Goal: Transaction & Acquisition: Purchase product/service

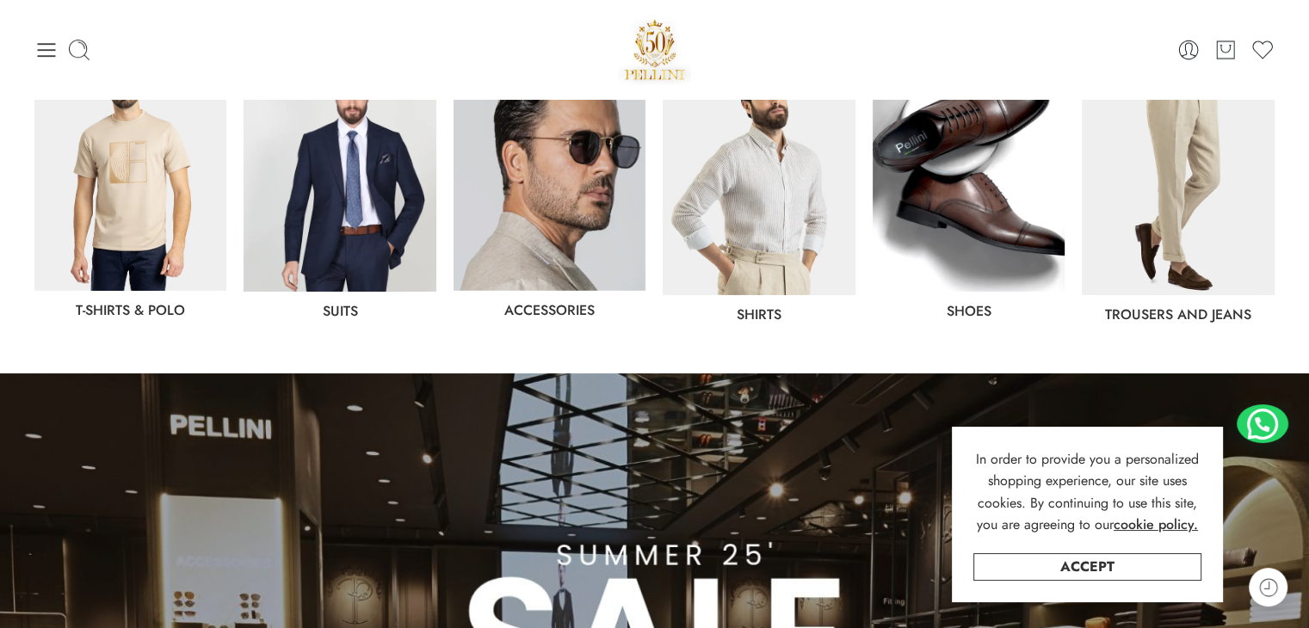
drag, startPoint x: 755, startPoint y: 222, endPoint x: 738, endPoint y: 214, distance: 18.9
click at [755, 222] on img at bounding box center [758, 174] width 192 height 241
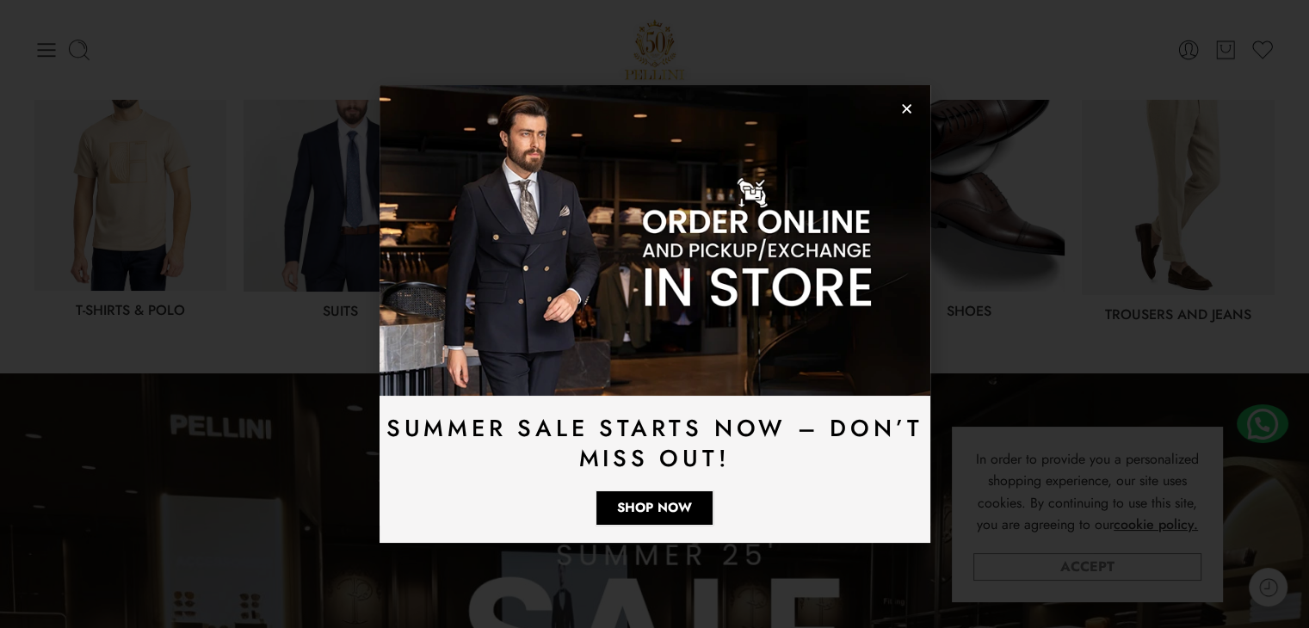
click at [1113, 565] on link "Accept" at bounding box center [1087, 567] width 228 height 28
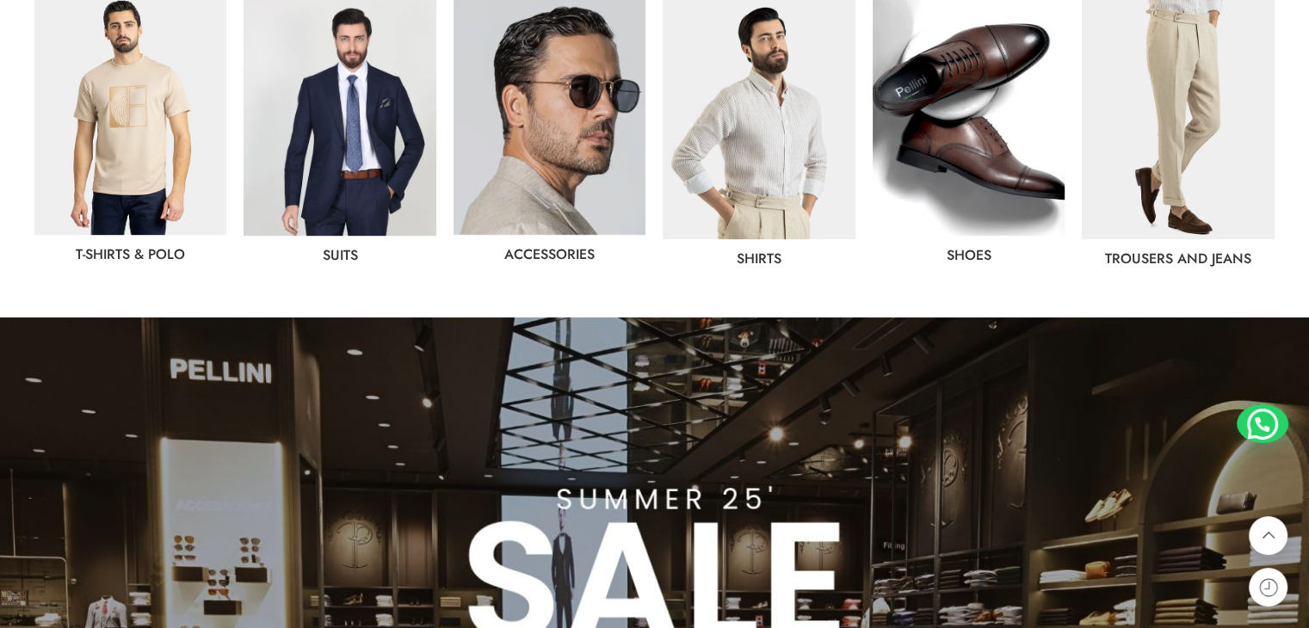
scroll to position [1032, 0]
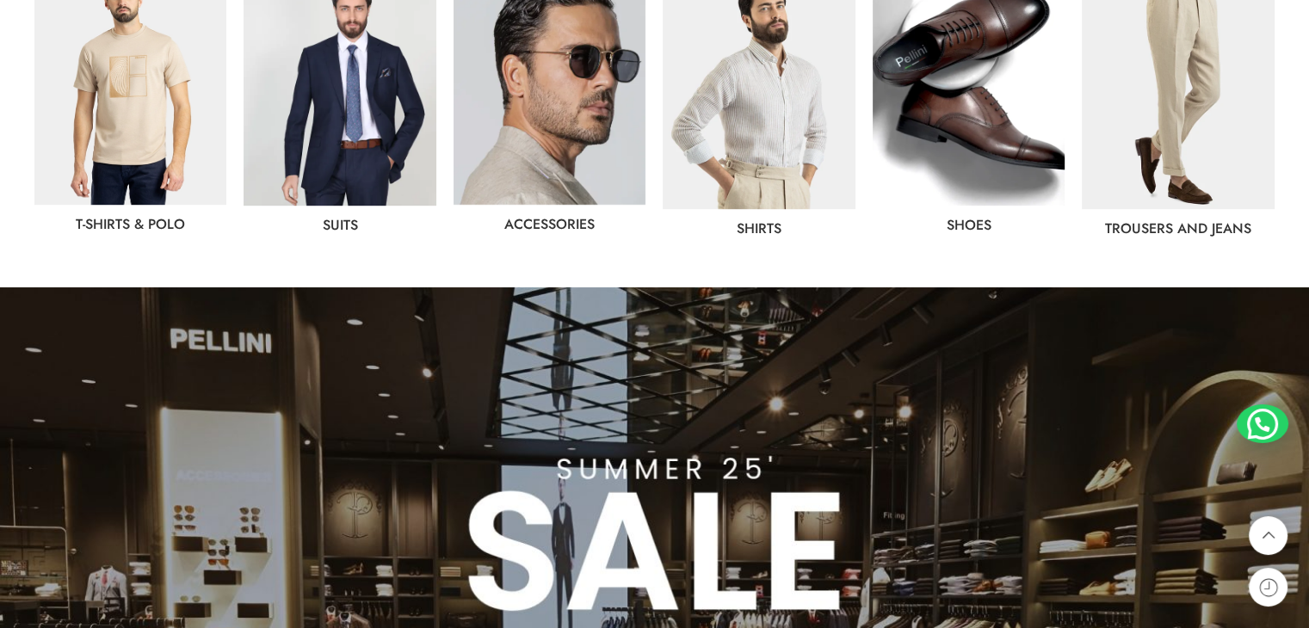
click at [758, 182] on img at bounding box center [758, 88] width 192 height 241
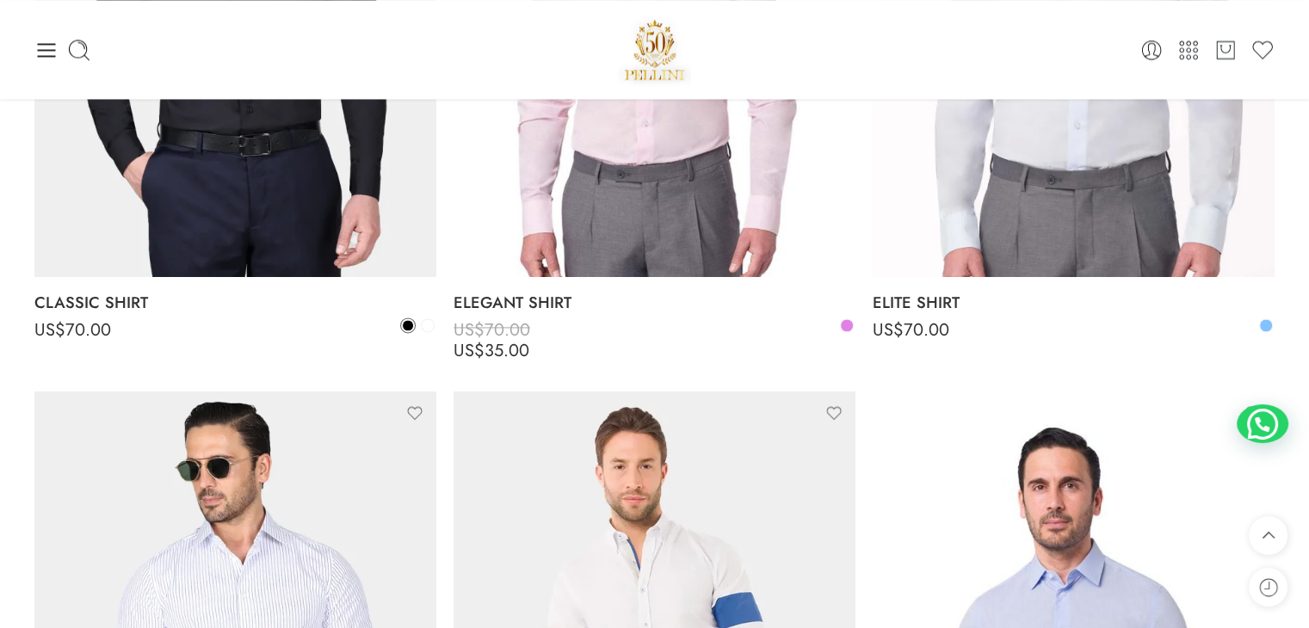
scroll to position [2409, 0]
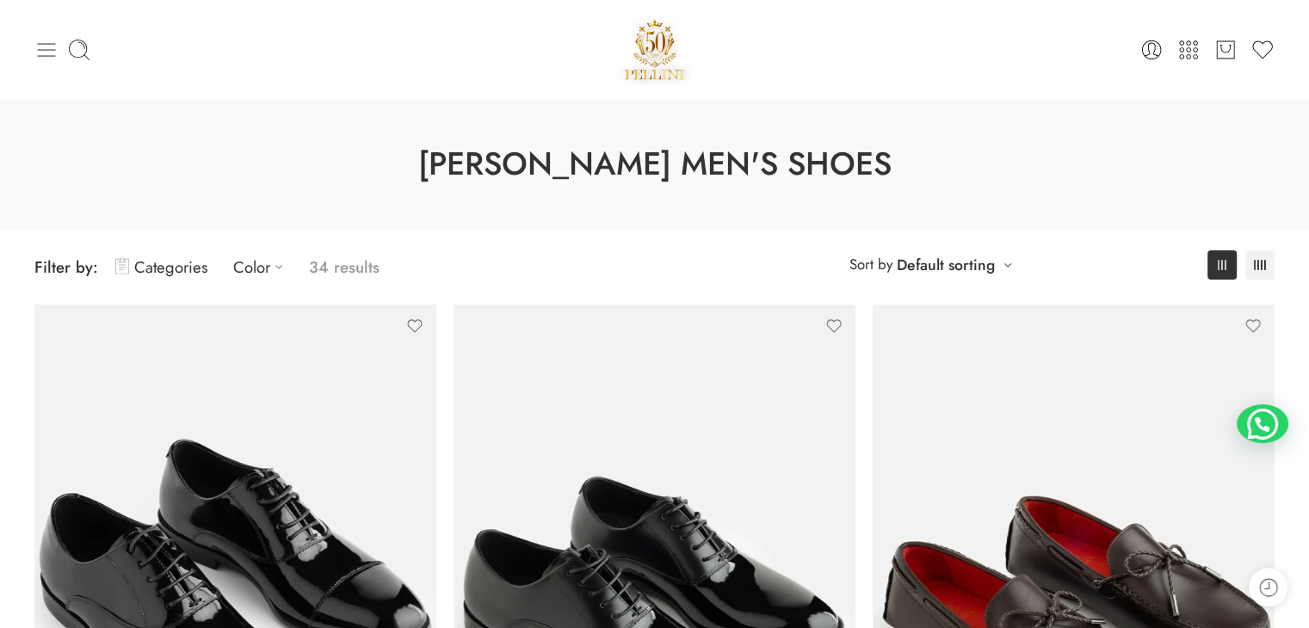
click at [45, 46] on icon at bounding box center [46, 50] width 24 height 24
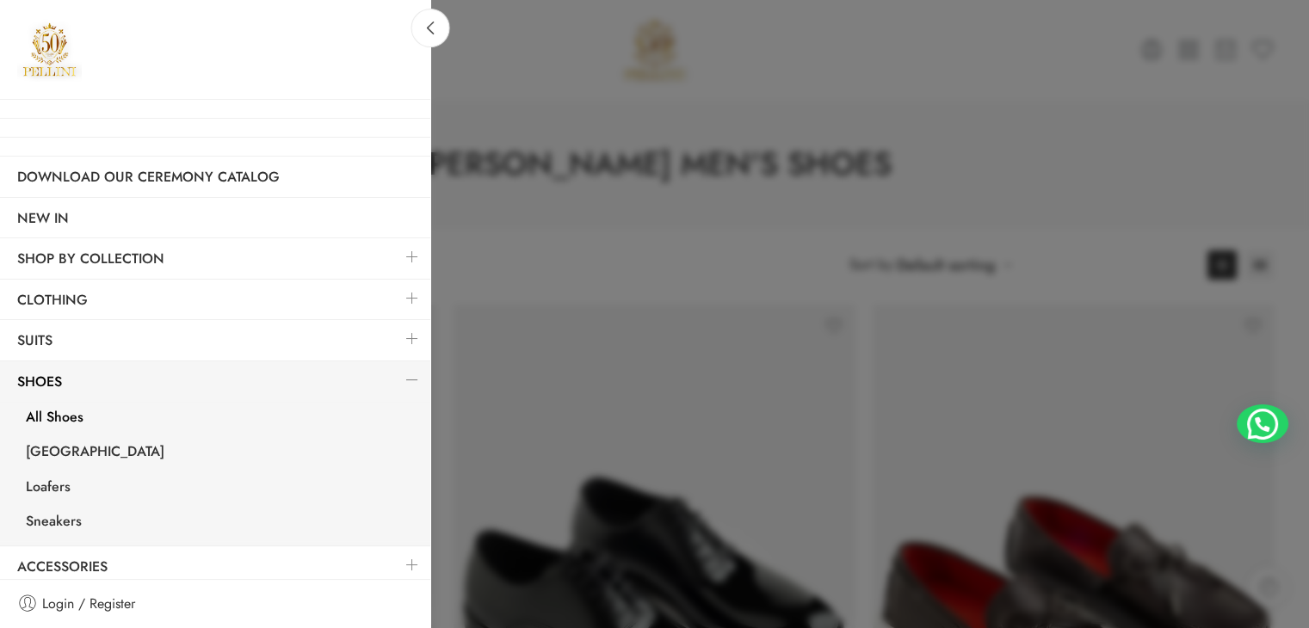
click at [399, 333] on link at bounding box center [412, 338] width 36 height 37
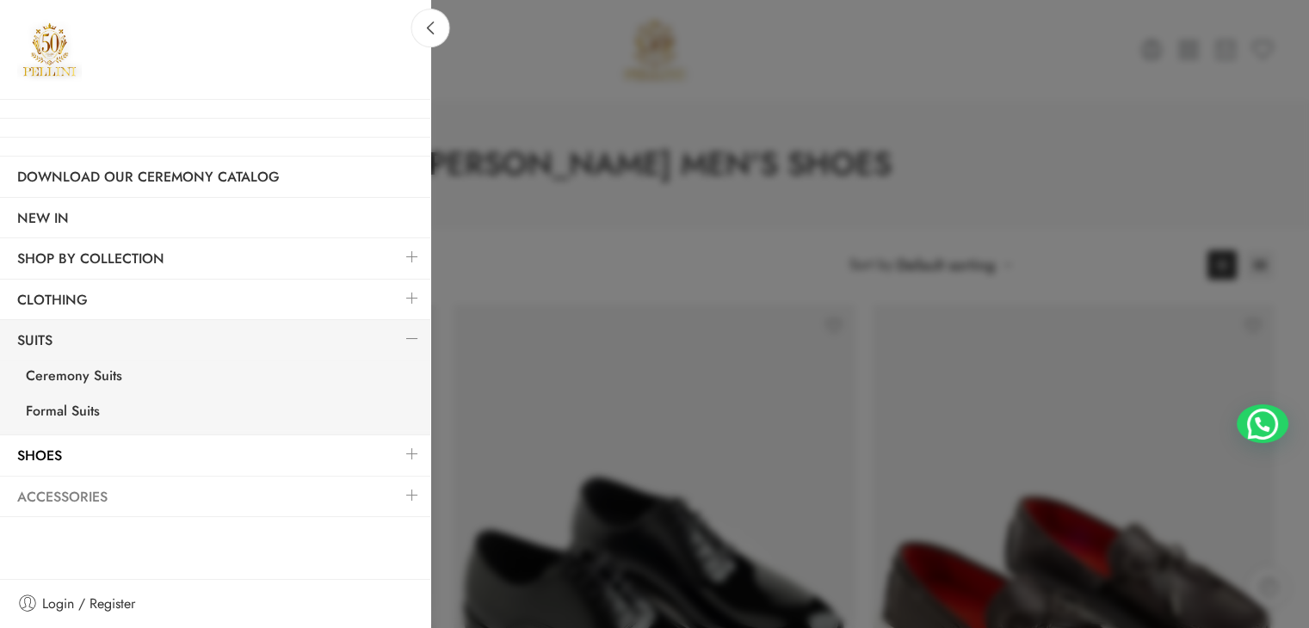
click at [366, 489] on link "Accessories" at bounding box center [215, 497] width 430 height 40
click at [414, 496] on link at bounding box center [412, 495] width 36 height 37
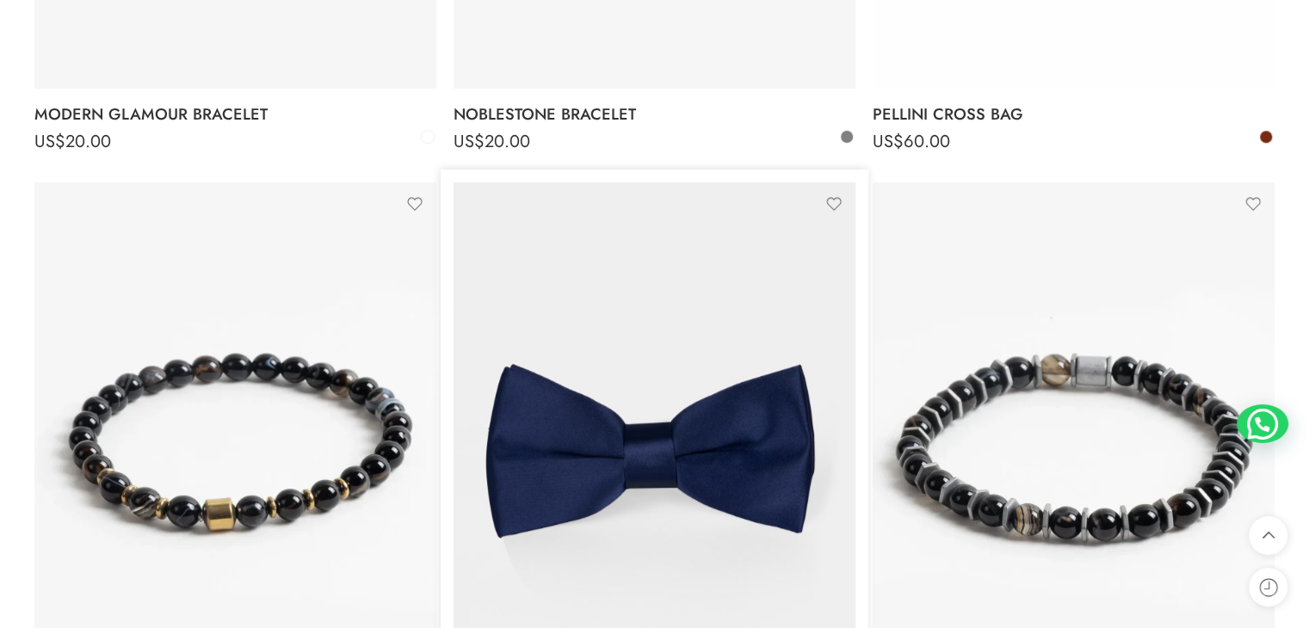
scroll to position [7743, 0]
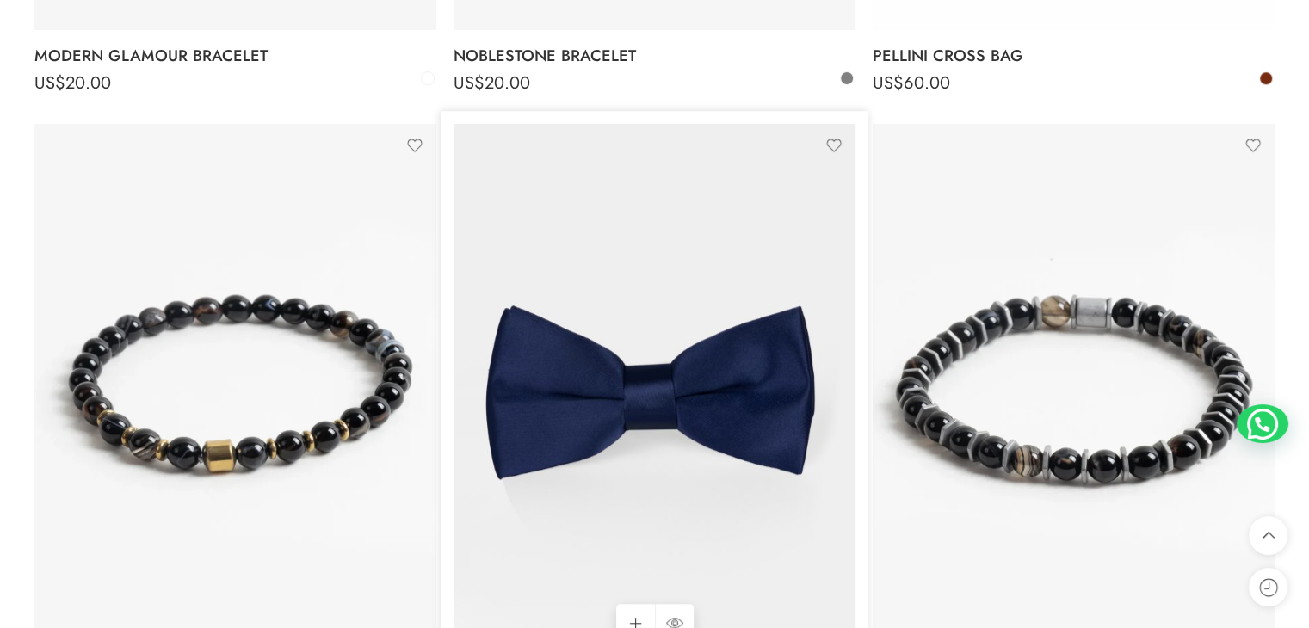
click at [611, 448] on img at bounding box center [654, 392] width 402 height 536
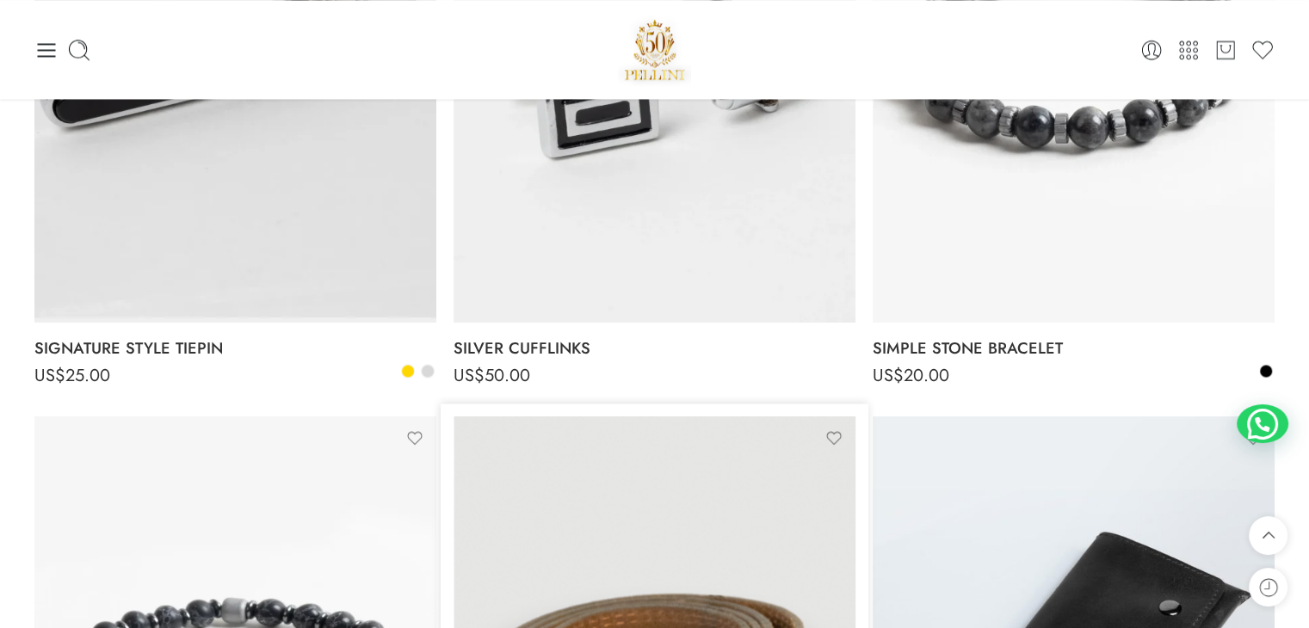
scroll to position [9211, 0]
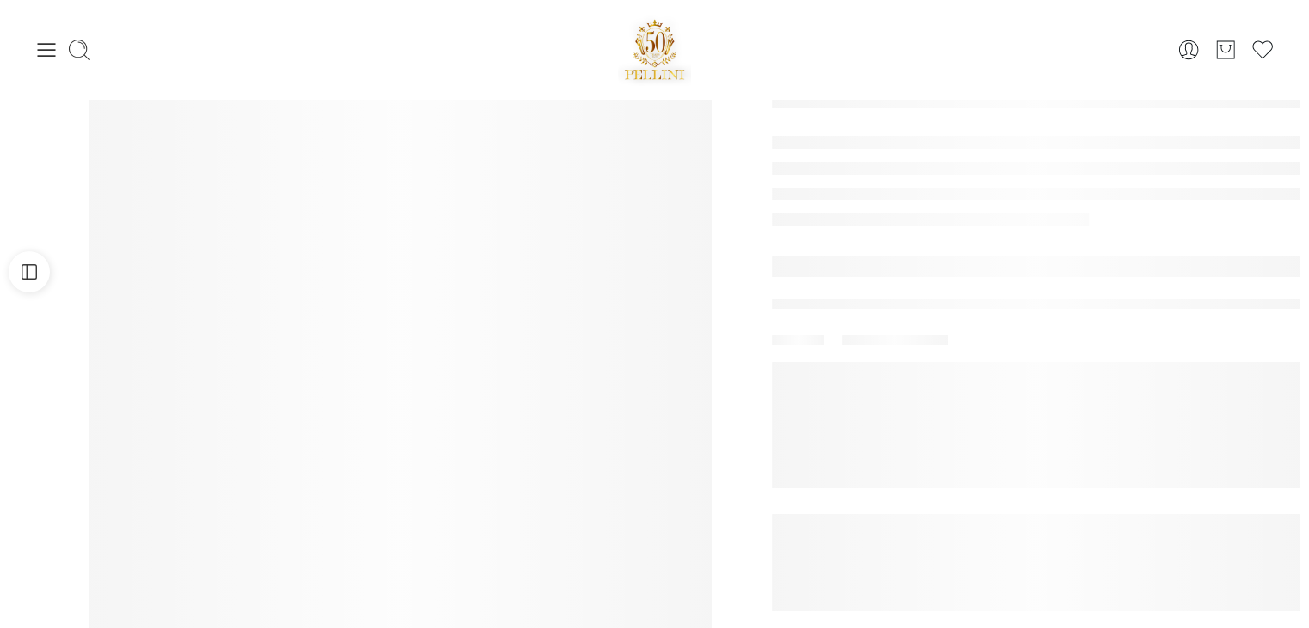
scroll to position [86, 0]
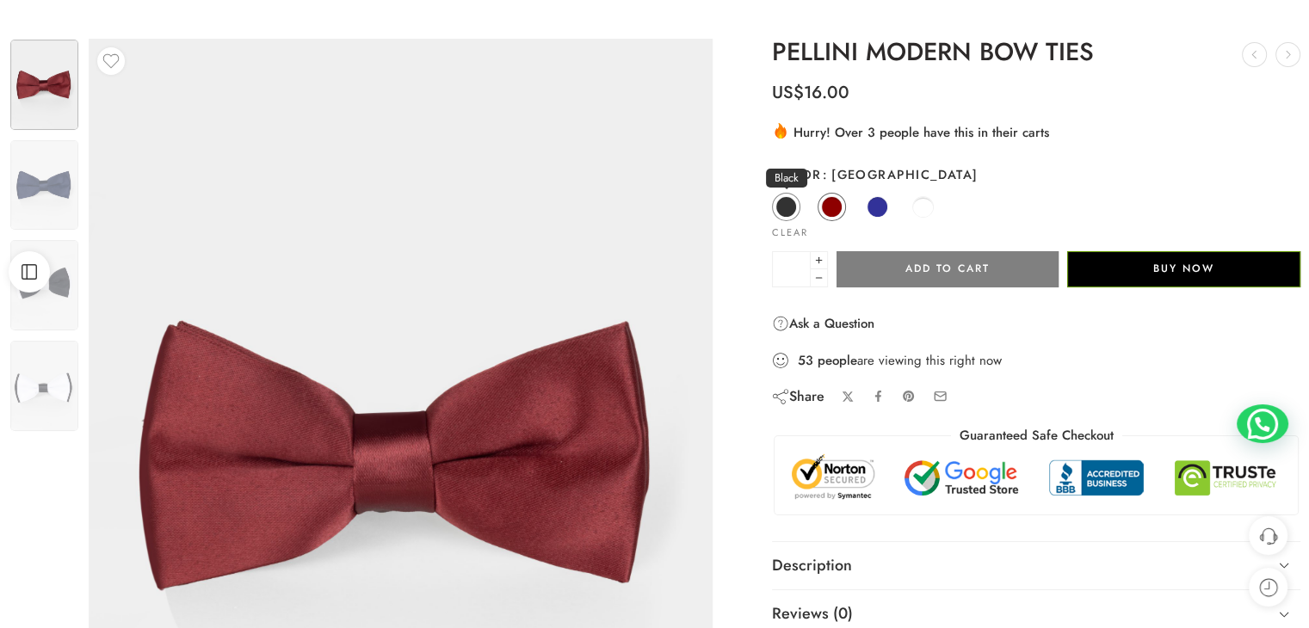
click at [780, 207] on span at bounding box center [786, 207] width 22 height 22
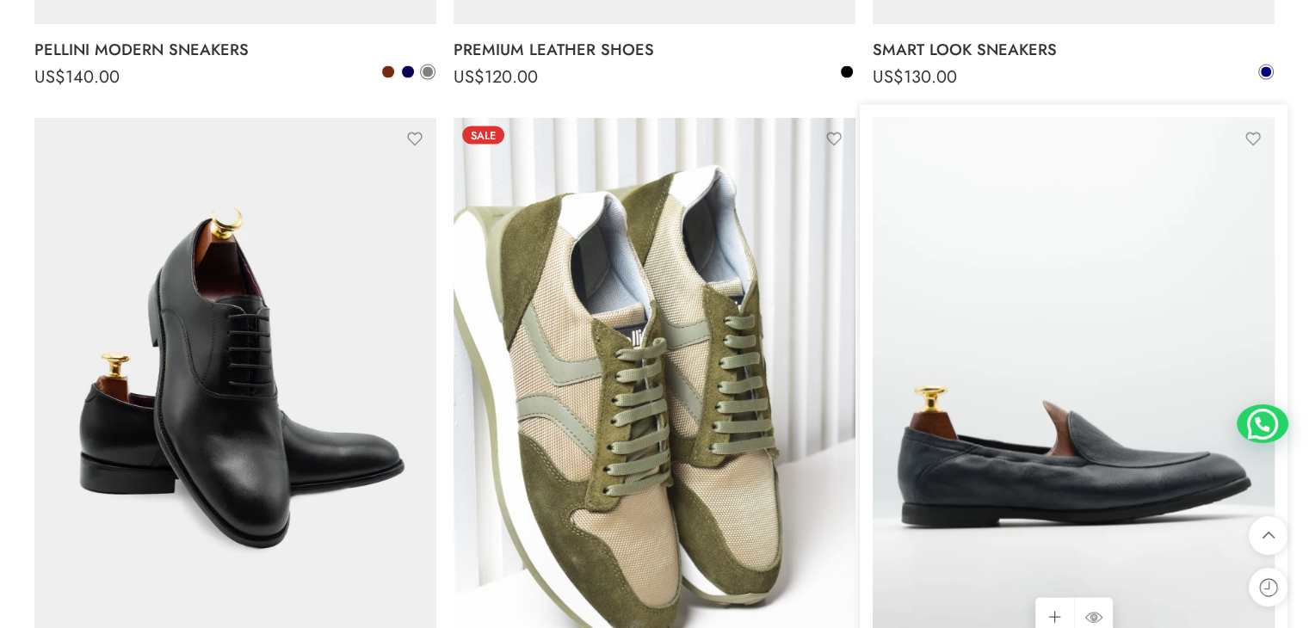
scroll to position [3527, 0]
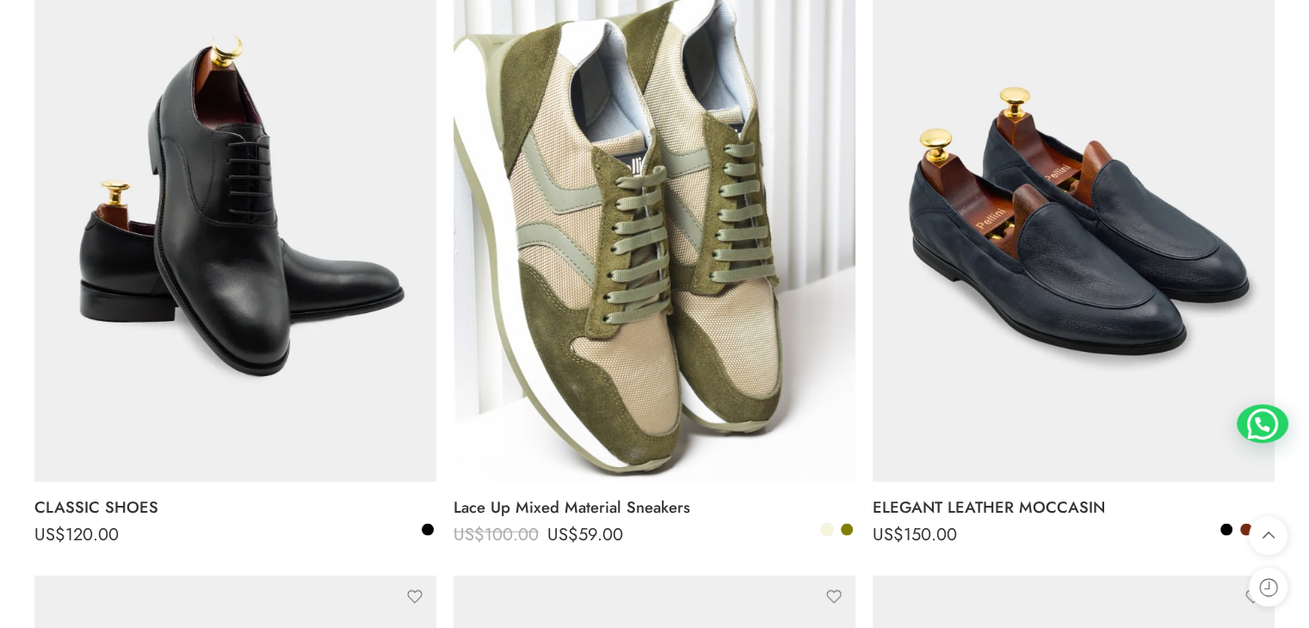
drag, startPoint x: 1308, startPoint y: 281, endPoint x: 1317, endPoint y: 281, distance: 9.5
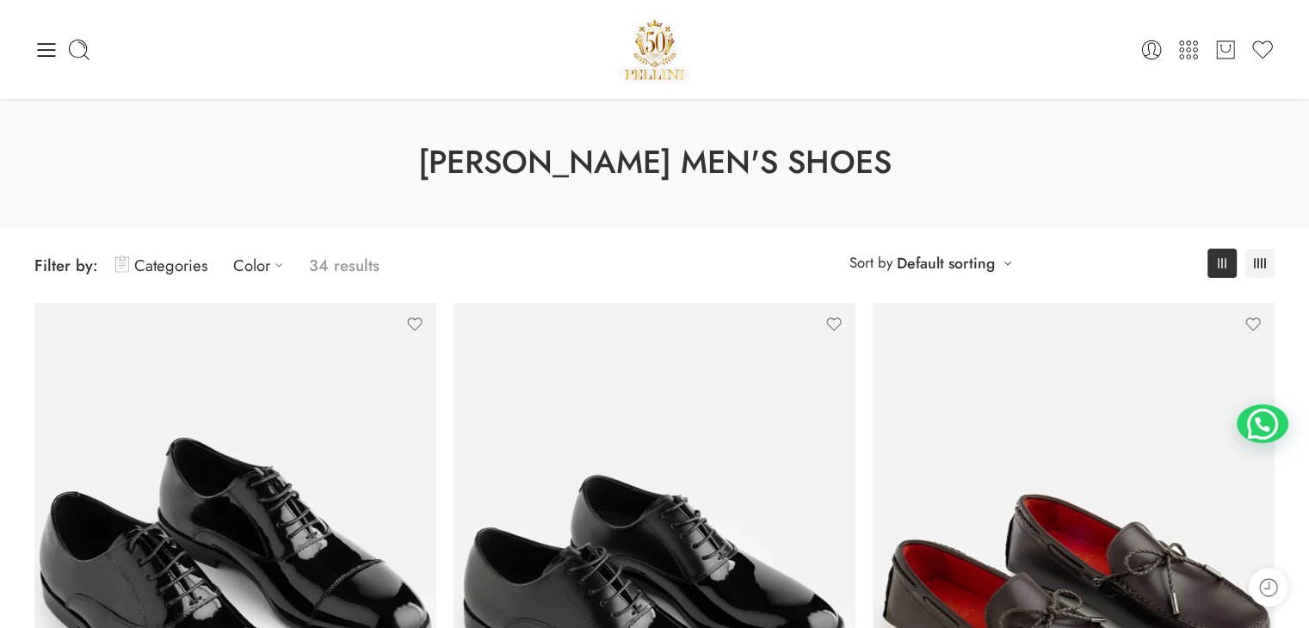
scroll to position [0, 0]
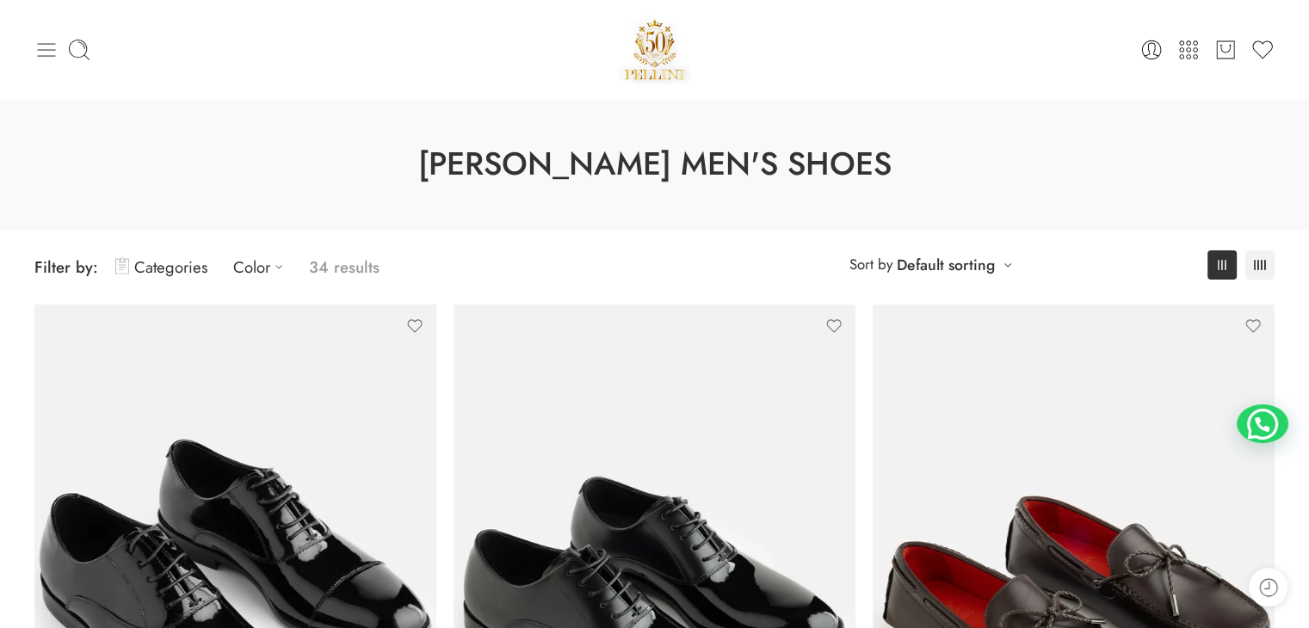
click at [58, 59] on div at bounding box center [240, 50] width 413 height 24
click at [52, 56] on icon at bounding box center [47, 50] width 18 height 14
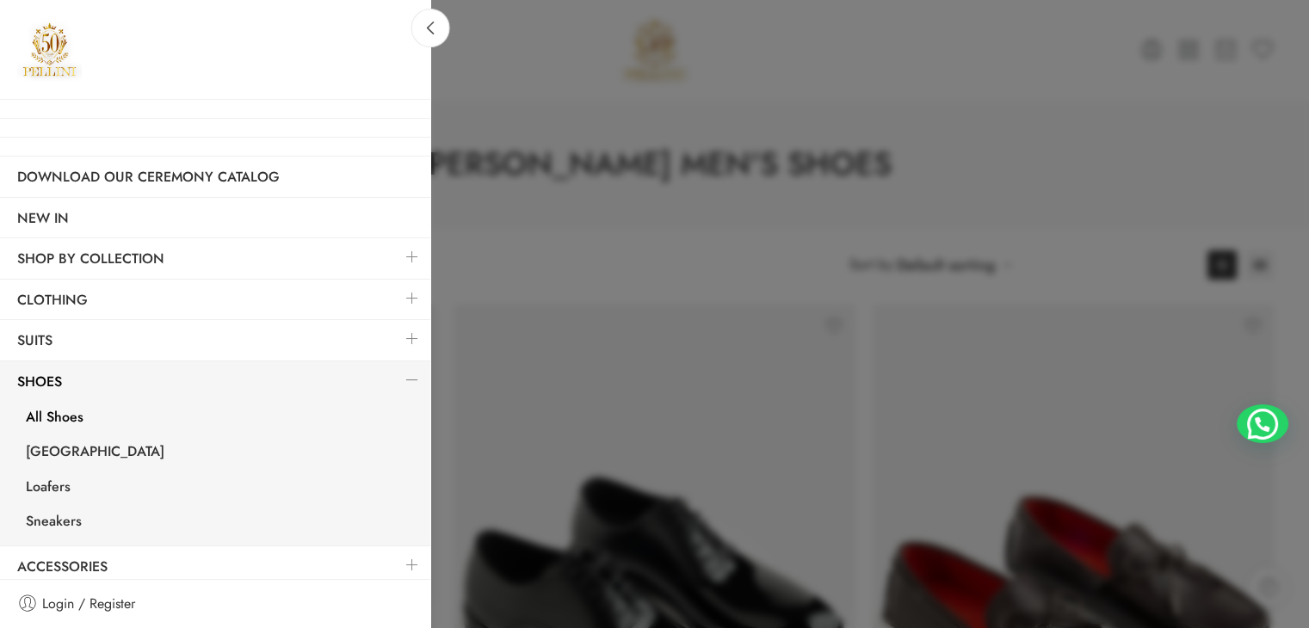
drag, startPoint x: 488, startPoint y: 218, endPoint x: 484, endPoint y: 228, distance: 11.2
click at [484, 227] on div at bounding box center [654, 314] width 1309 height 628
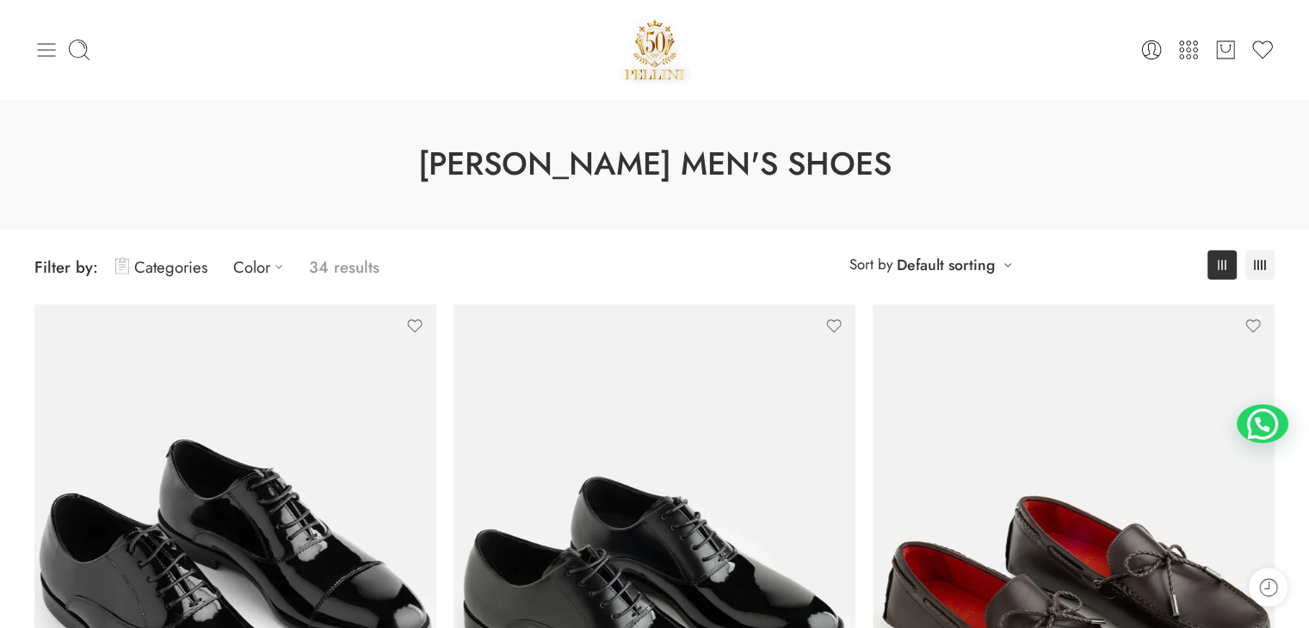
click at [45, 44] on icon at bounding box center [46, 50] width 24 height 24
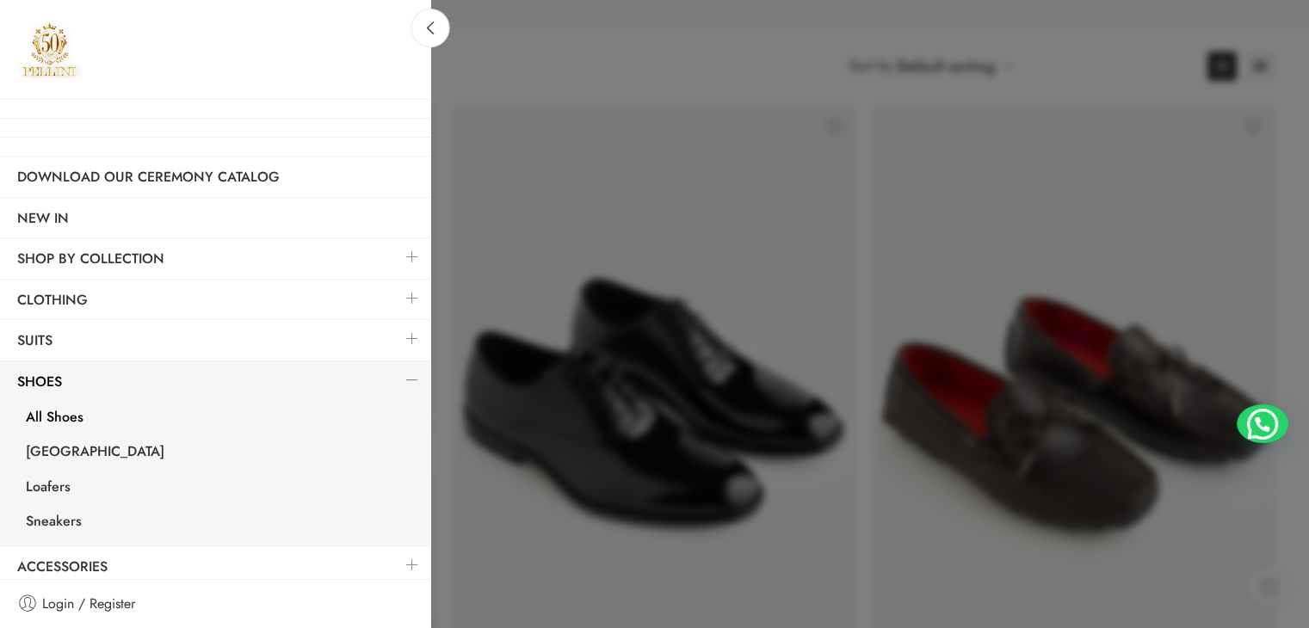
scroll to position [430, 0]
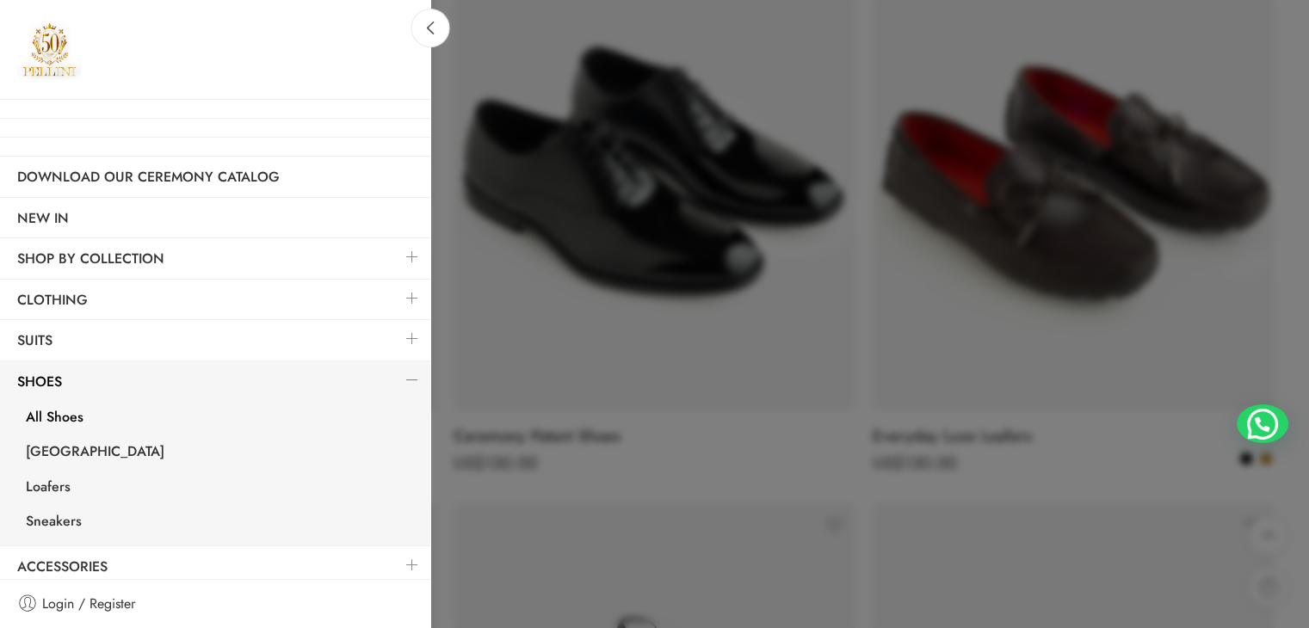
click at [394, 254] on link at bounding box center [412, 256] width 36 height 37
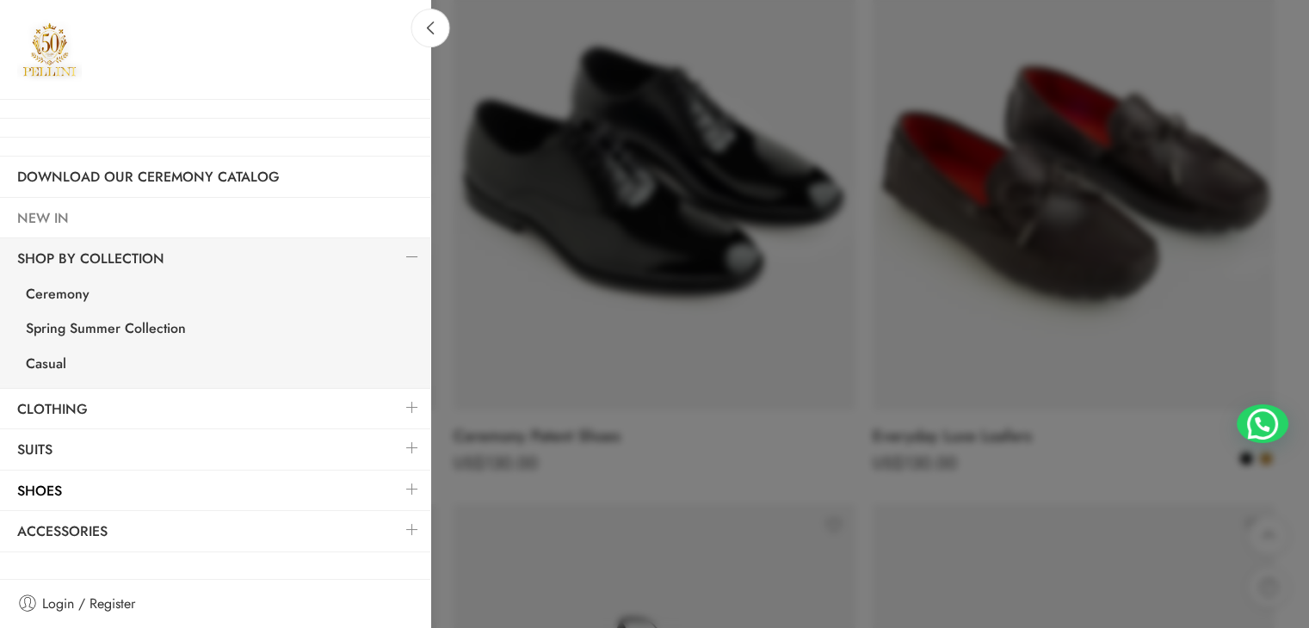
click at [105, 223] on link "NEW IN" at bounding box center [215, 219] width 430 height 40
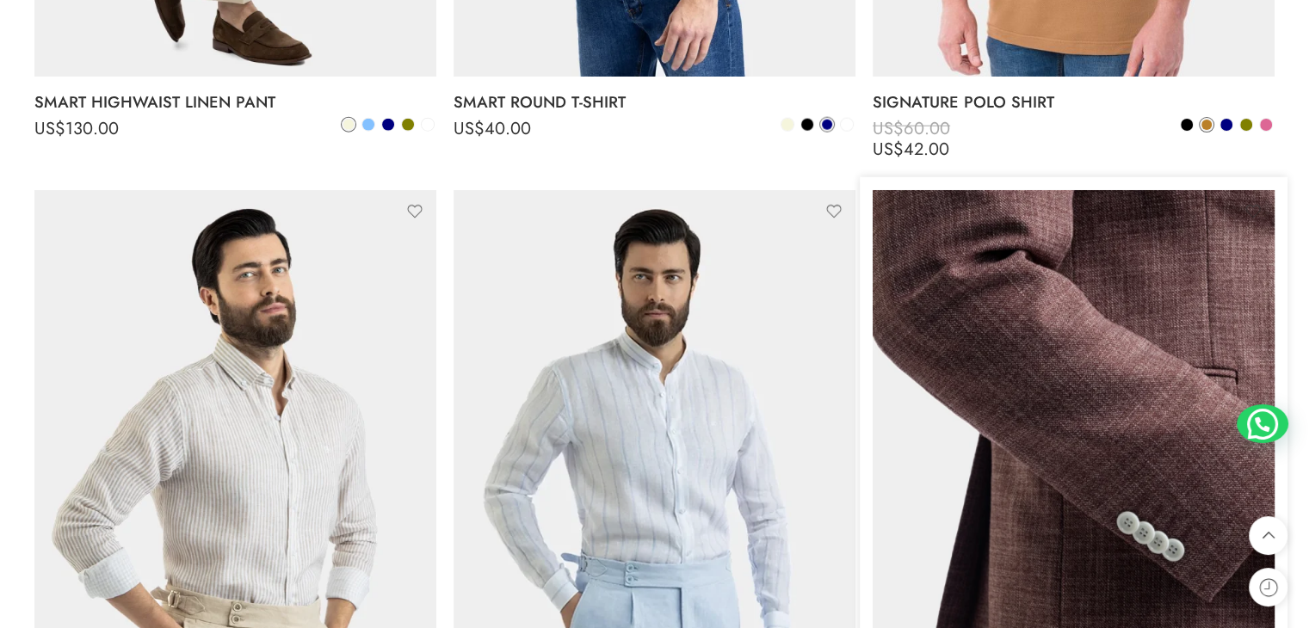
scroll to position [10462, 0]
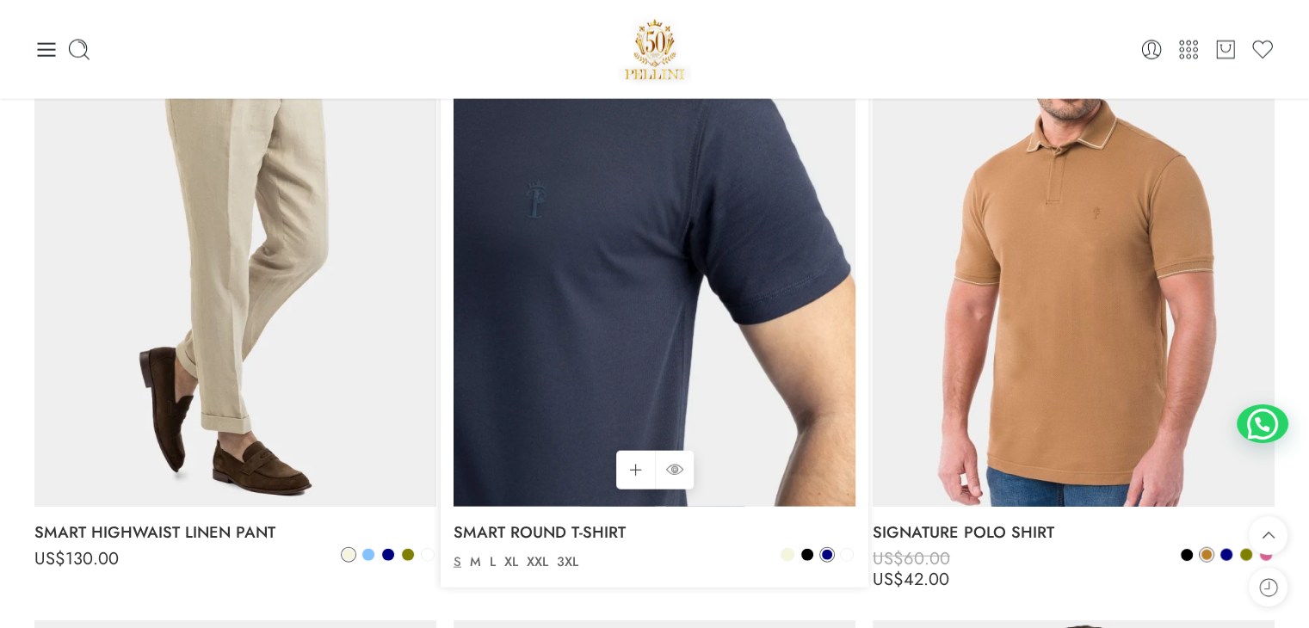
click at [755, 253] on img at bounding box center [654, 239] width 402 height 536
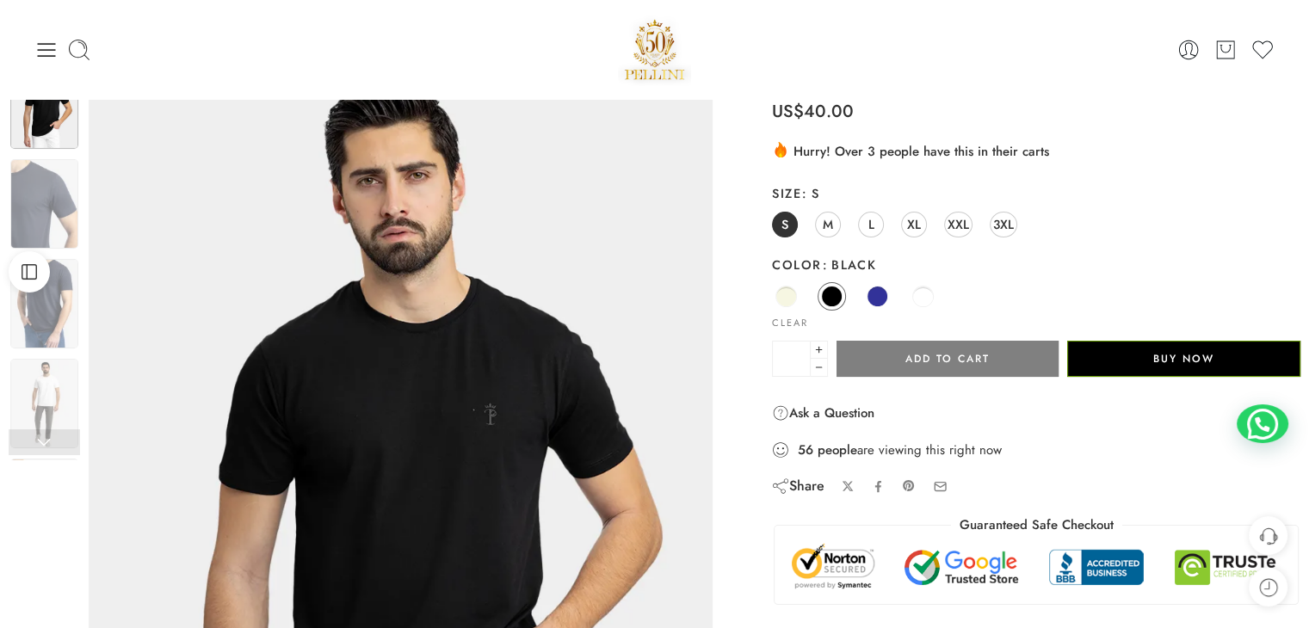
scroll to position [86, 0]
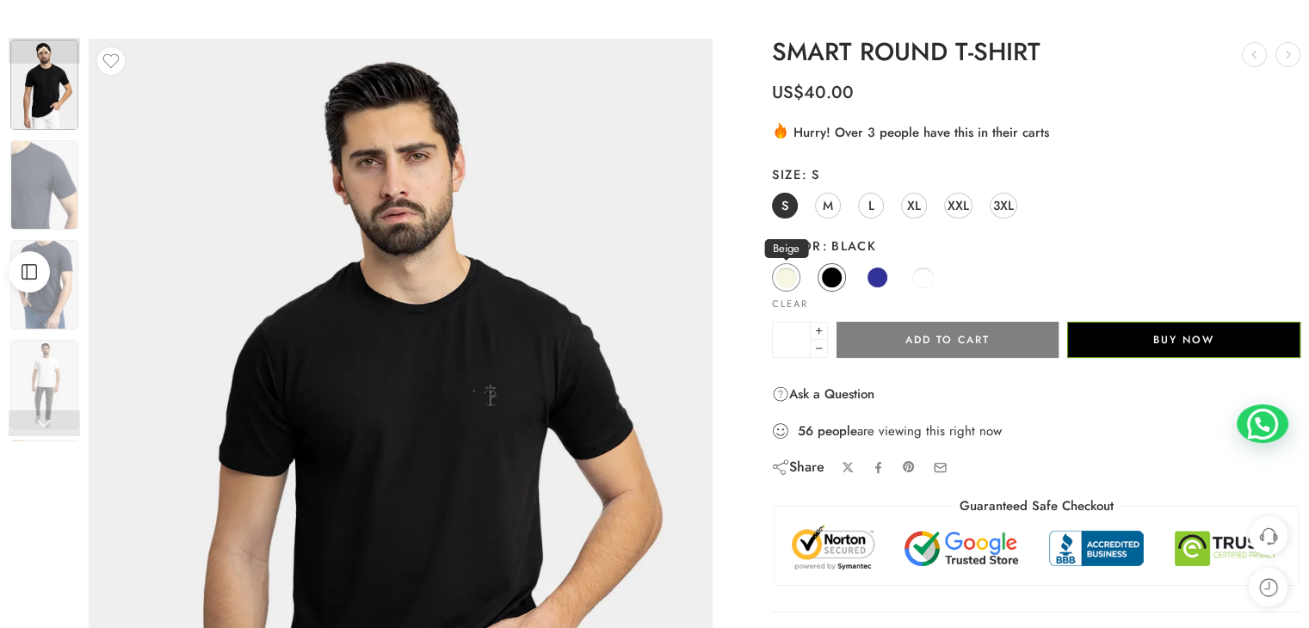
click at [786, 276] on span at bounding box center [786, 278] width 22 height 22
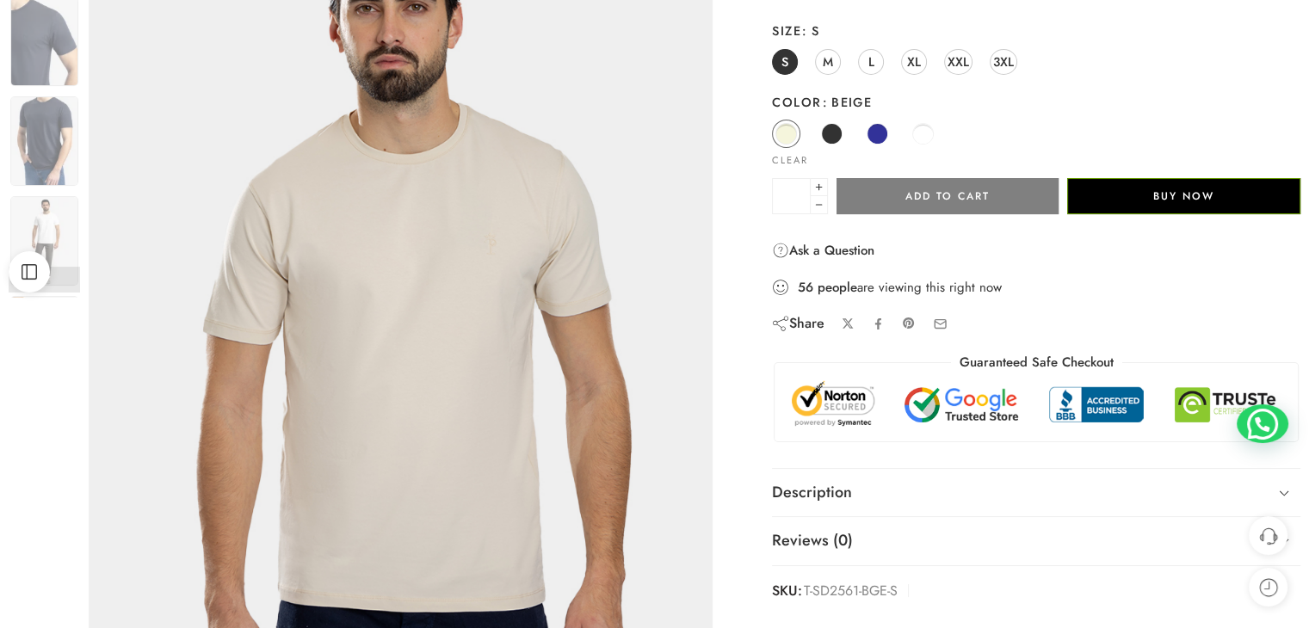
scroll to position [258, 0]
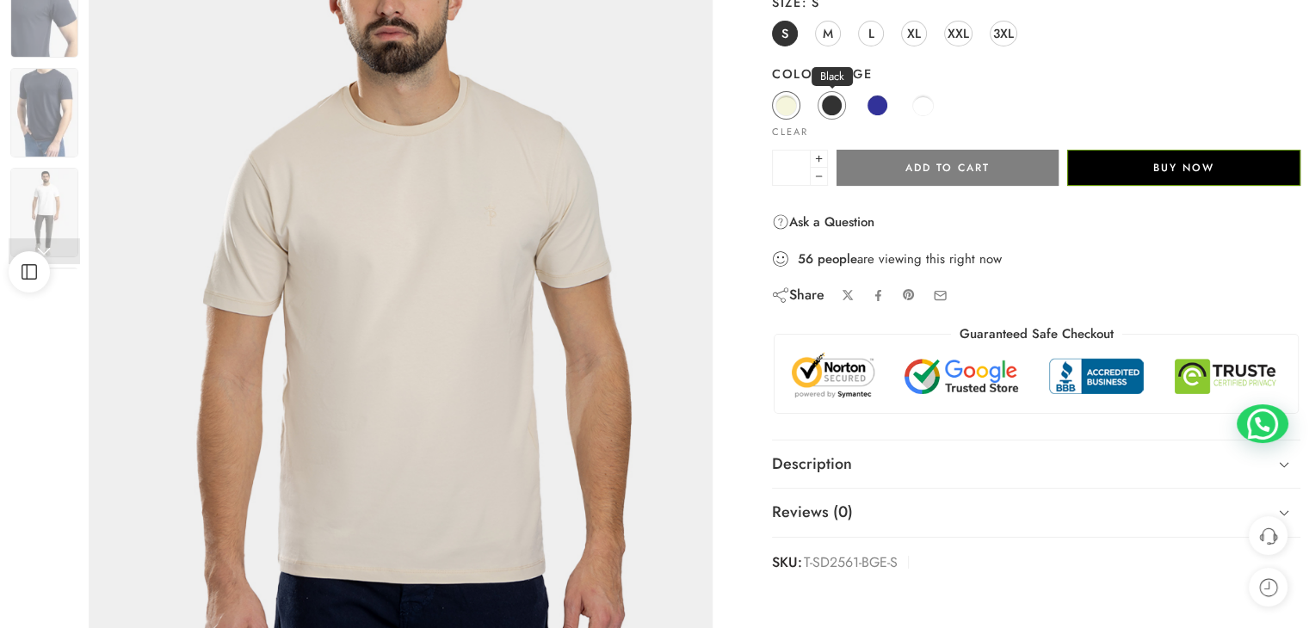
click at [830, 97] on span at bounding box center [832, 106] width 22 height 22
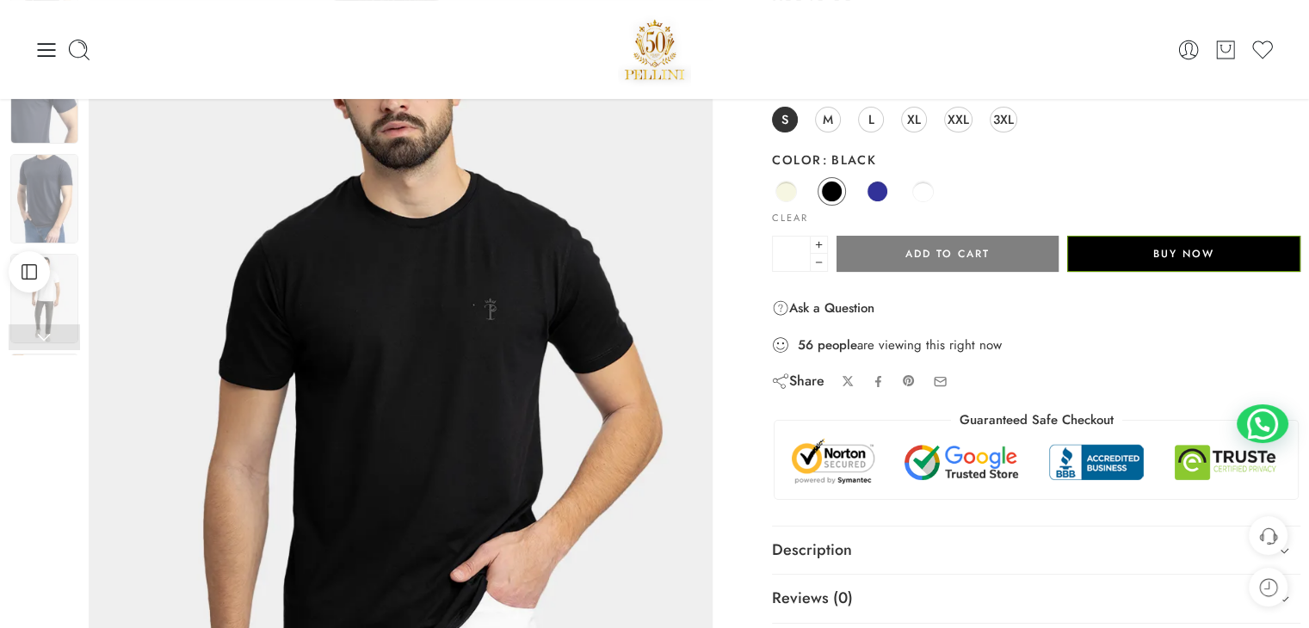
scroll to position [0, 0]
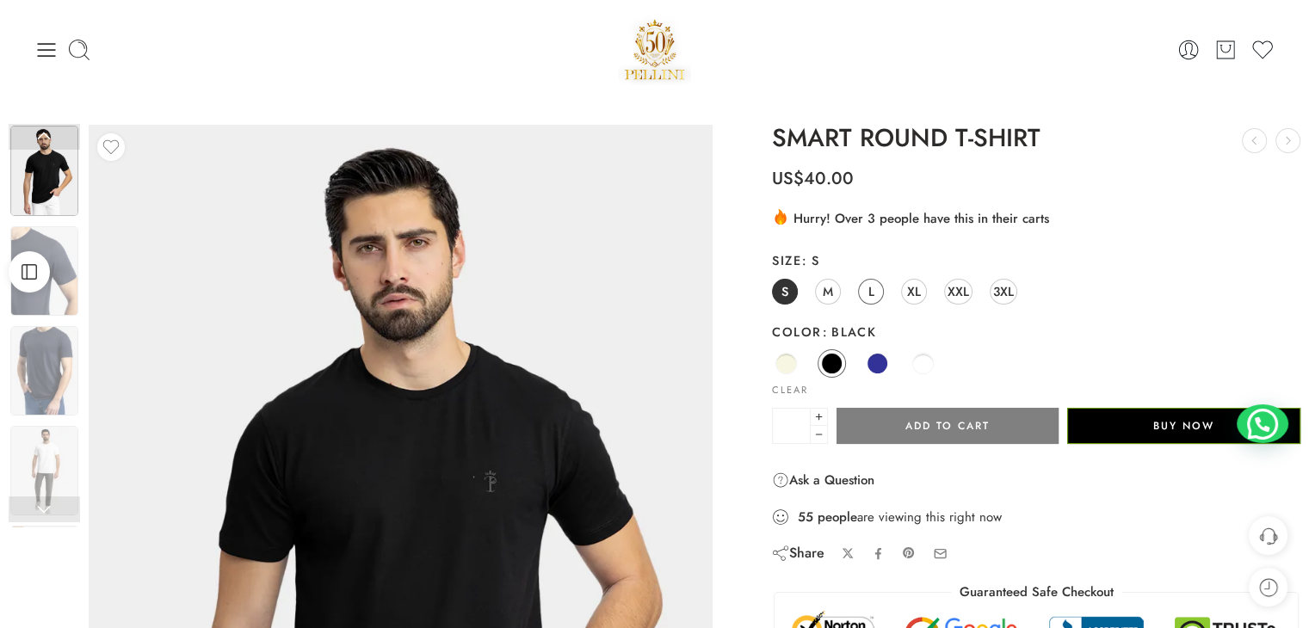
click at [868, 290] on span "L" at bounding box center [871, 291] width 6 height 23
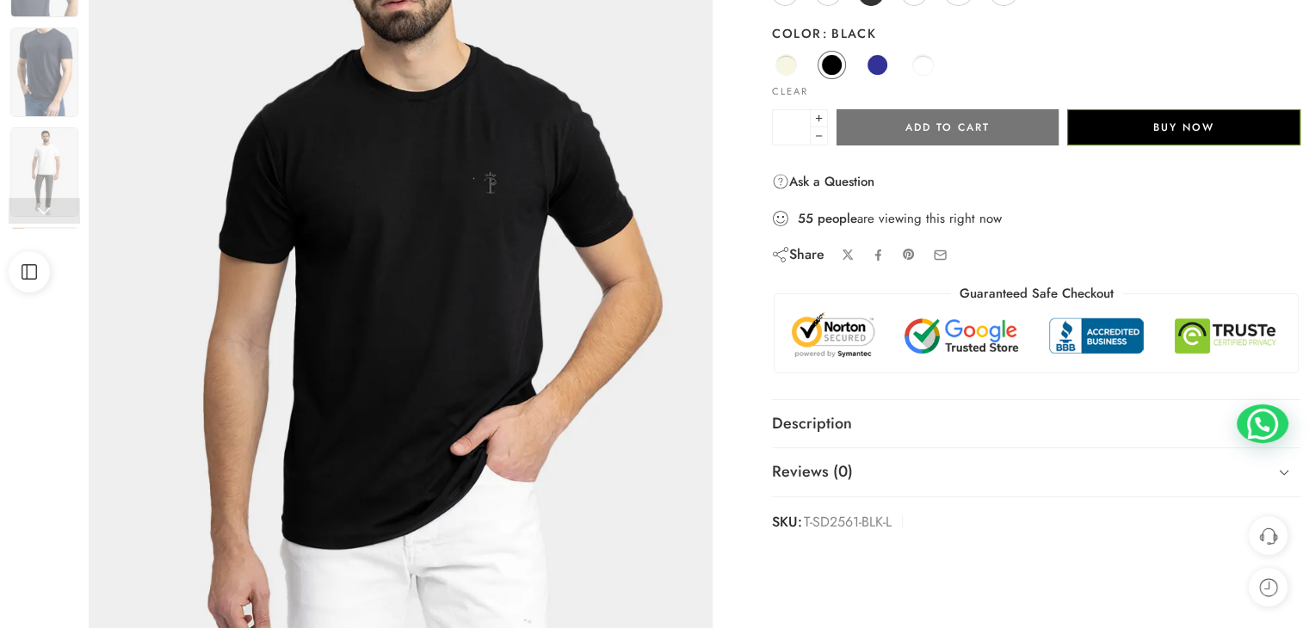
scroll to position [344, 0]
